Goal: Information Seeking & Learning: Learn about a topic

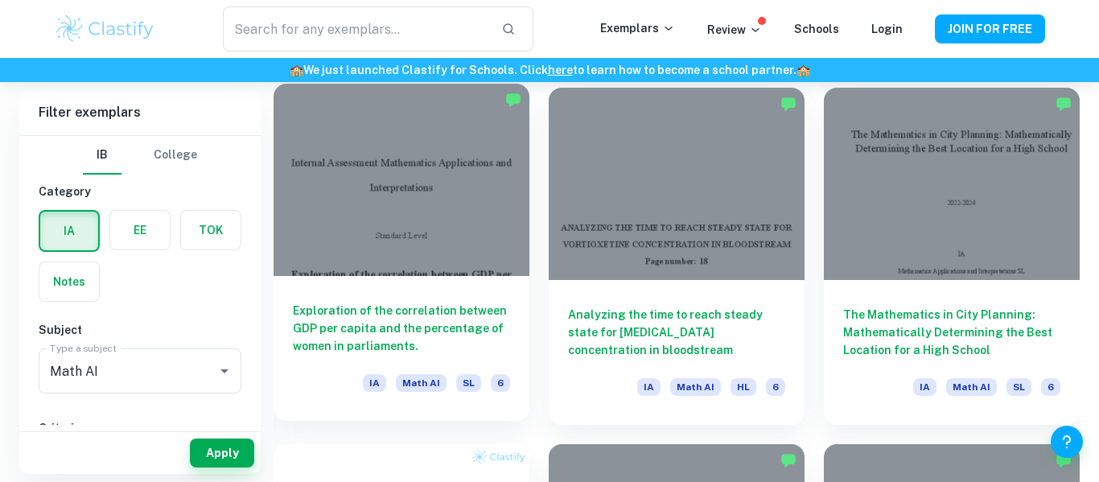
scroll to position [808, 0]
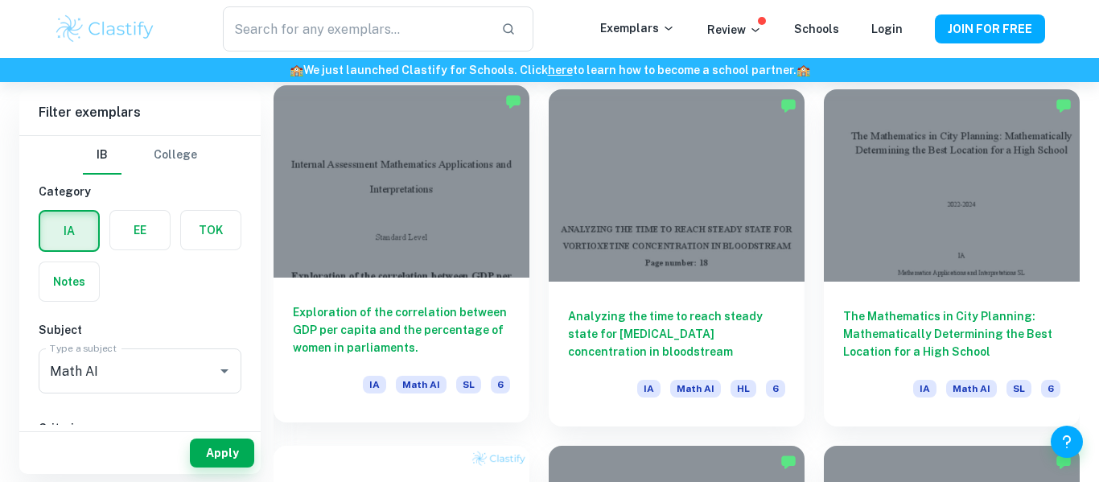
click at [381, 250] on div at bounding box center [401, 180] width 256 height 191
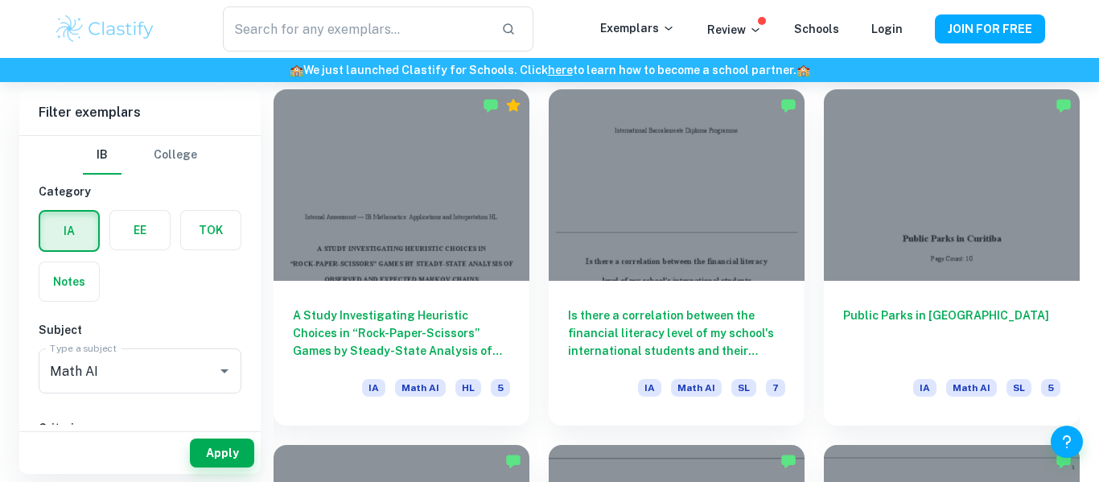
scroll to position [1882, 0]
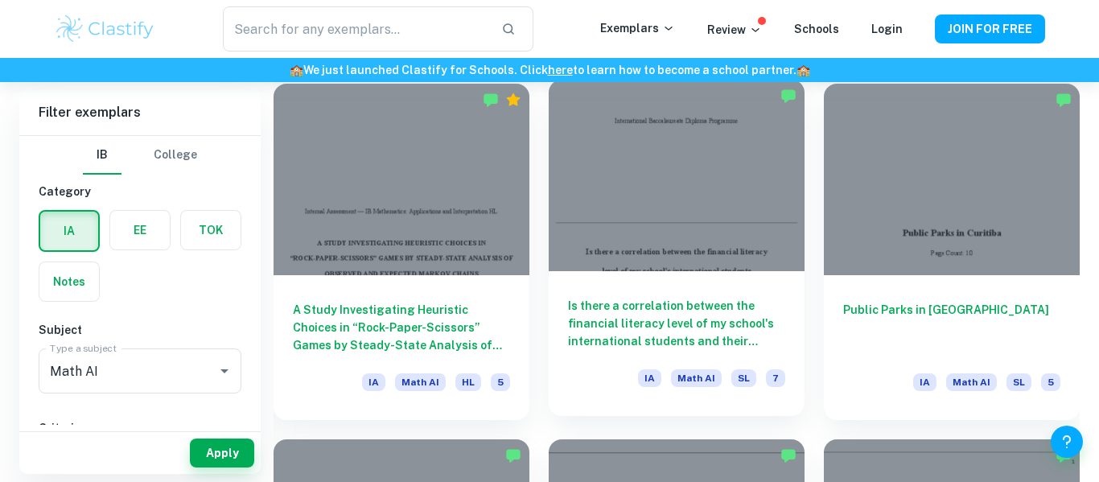
click at [701, 310] on h6 "Is there a correlation between the financial literacy level of my school's inte…" at bounding box center [676, 323] width 217 height 53
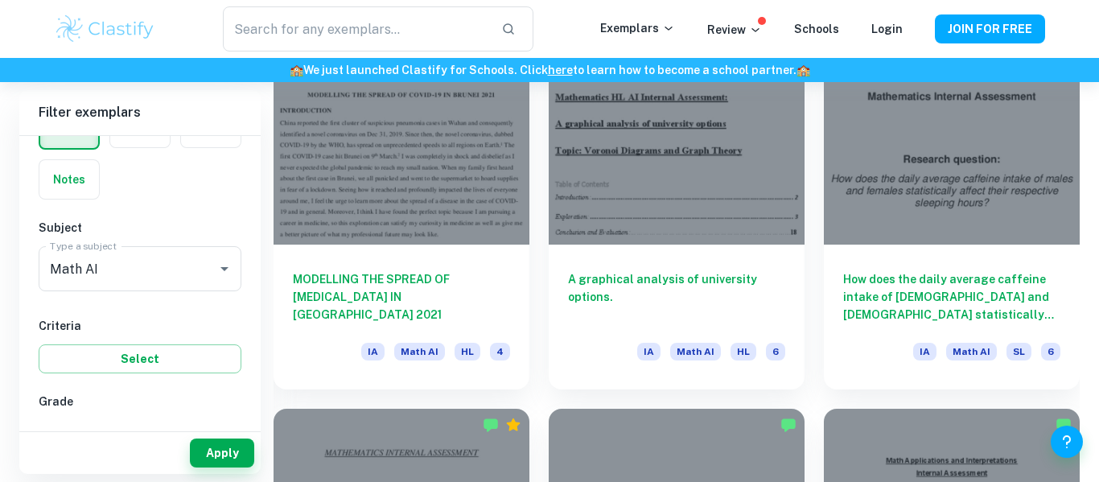
scroll to position [5119, 0]
